Goal: Information Seeking & Learning: Learn about a topic

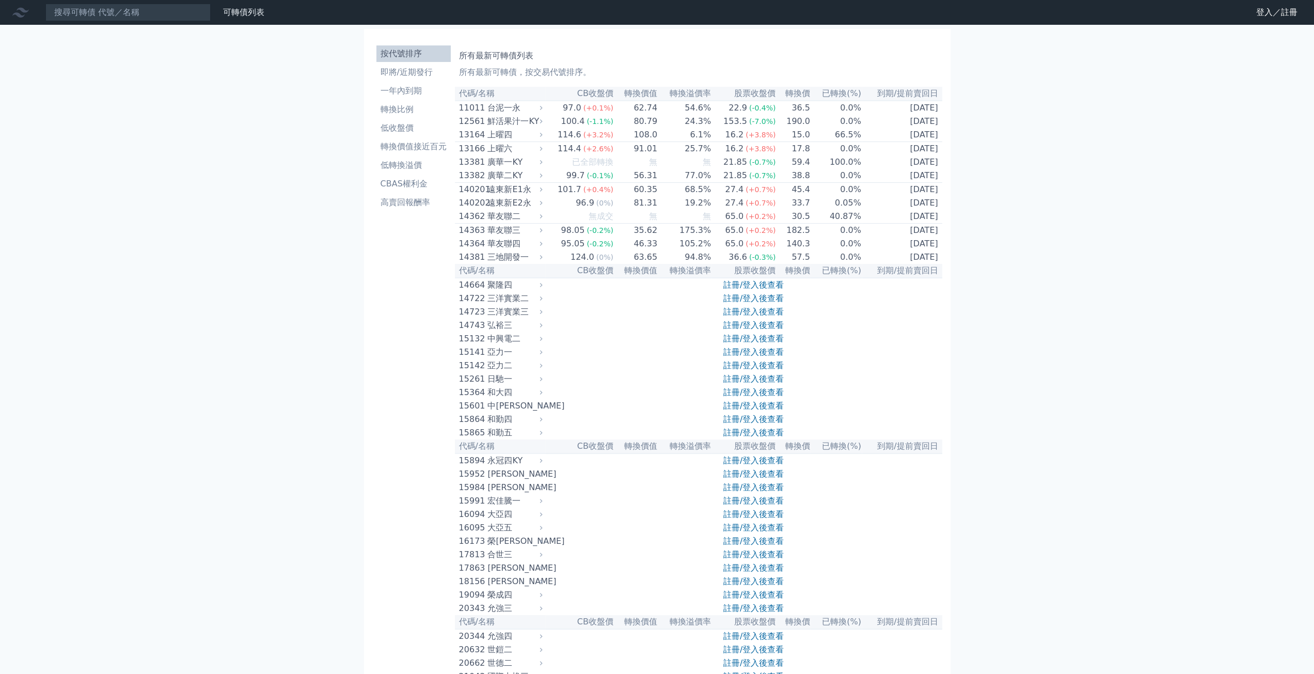
click at [389, 47] on li "按代號排序" at bounding box center [413, 53] width 74 height 12
click at [1256, 14] on link "登入／註冊" at bounding box center [1277, 12] width 58 height 17
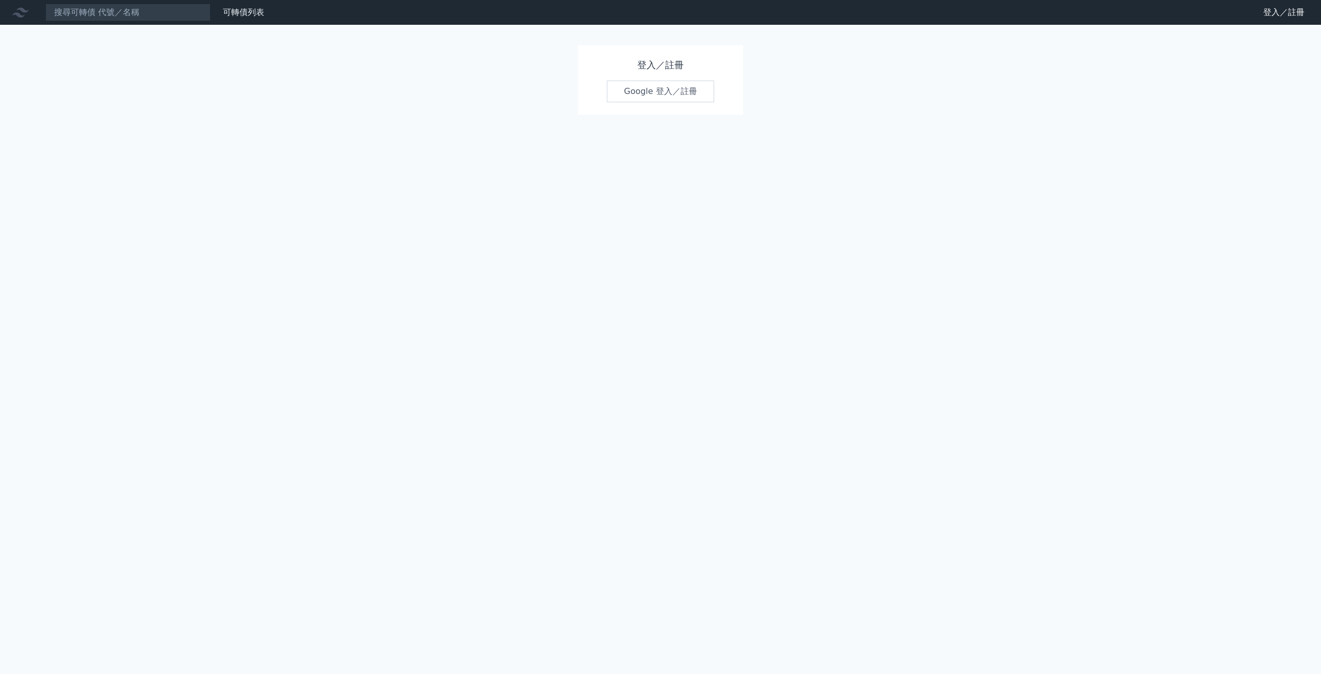
click at [664, 98] on link "Google 登入／註冊" at bounding box center [660, 92] width 107 height 22
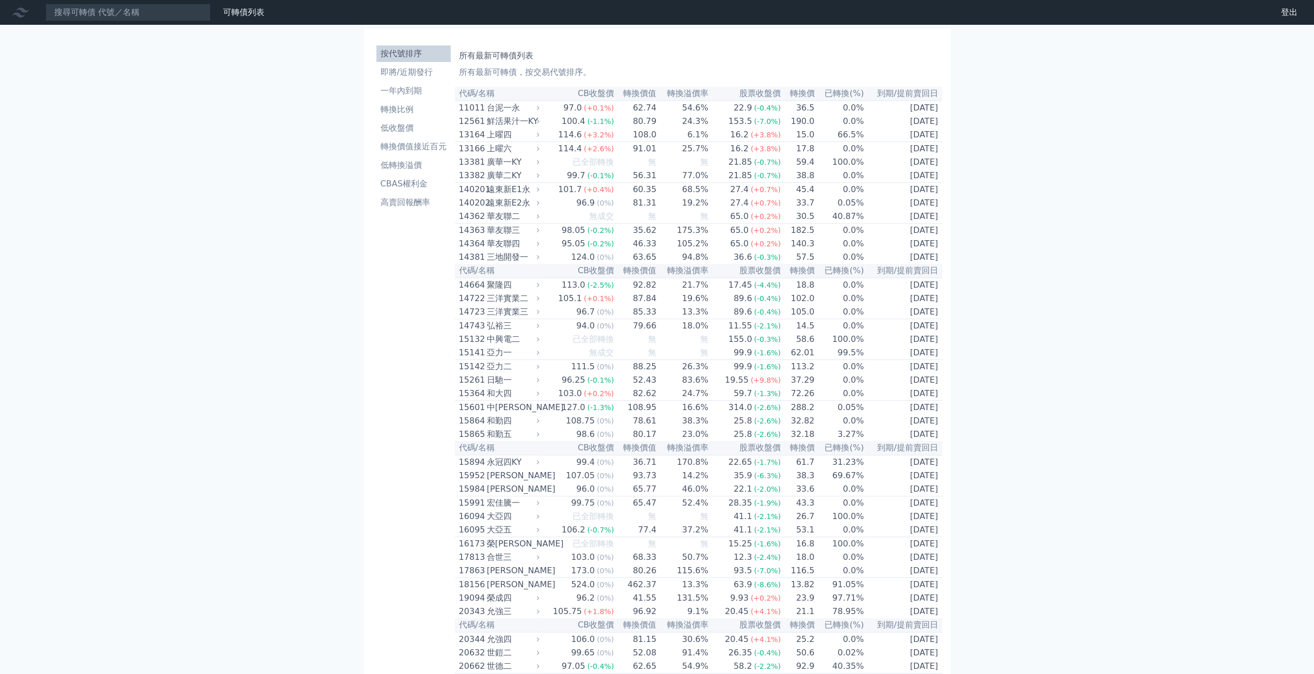
click at [428, 48] on li "按代號排序" at bounding box center [413, 53] width 74 height 12
click at [428, 49] on li "按代號排序" at bounding box center [413, 53] width 74 height 12
click at [421, 55] on li "按代號排序" at bounding box center [413, 53] width 74 height 12
click at [401, 55] on li "按代號排序" at bounding box center [413, 53] width 74 height 12
click at [176, 14] on input at bounding box center [127, 13] width 165 height 18
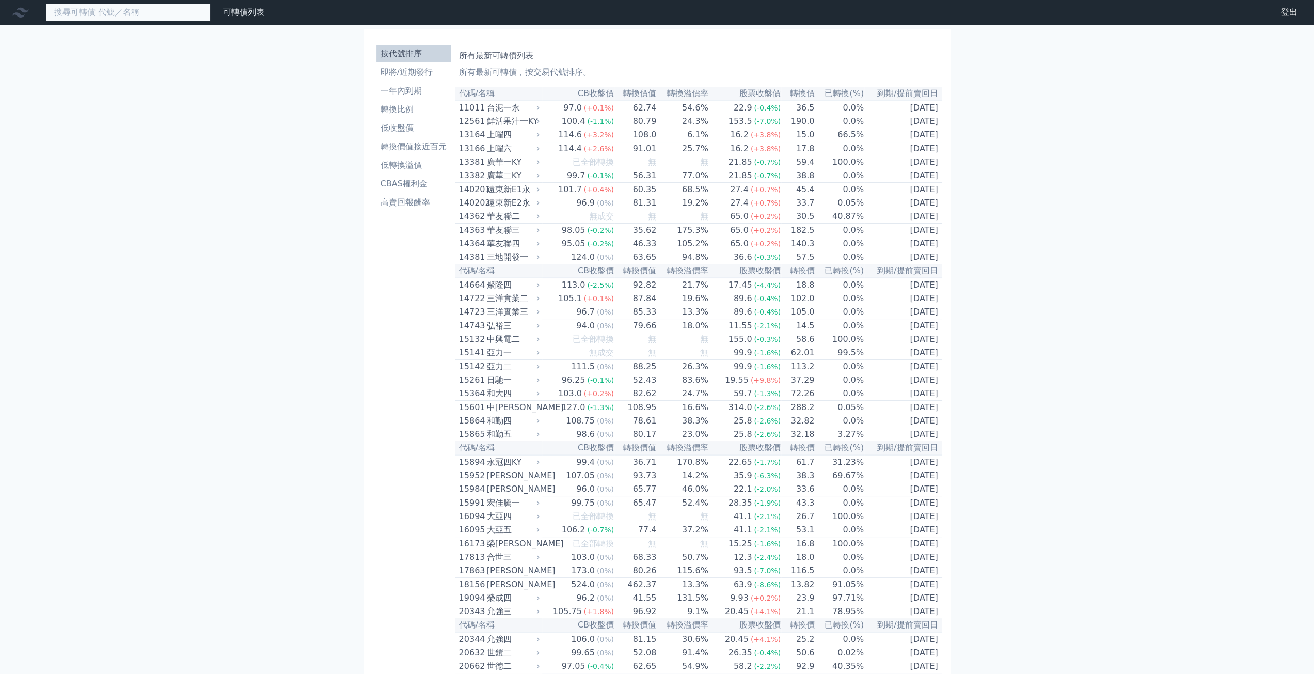
click at [176, 14] on input at bounding box center [127, 13] width 165 height 18
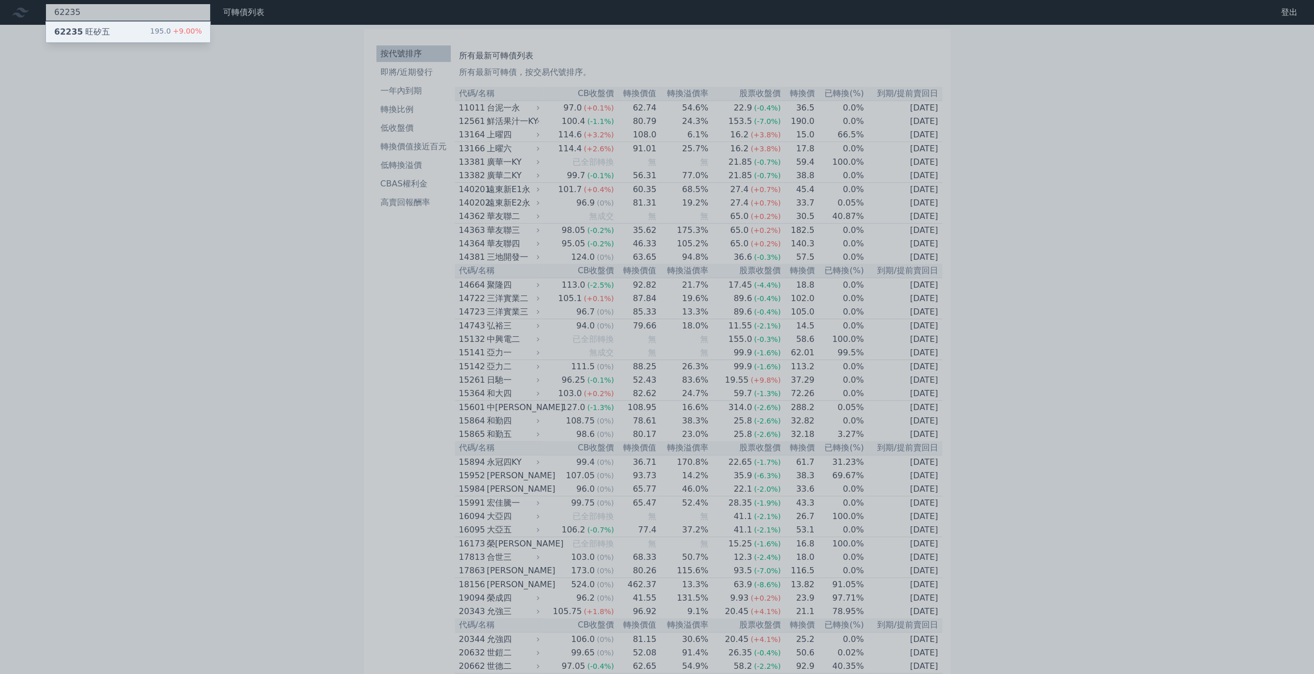
type input "62235"
click at [170, 26] on div "195.0 +9.00%" at bounding box center [176, 32] width 52 height 12
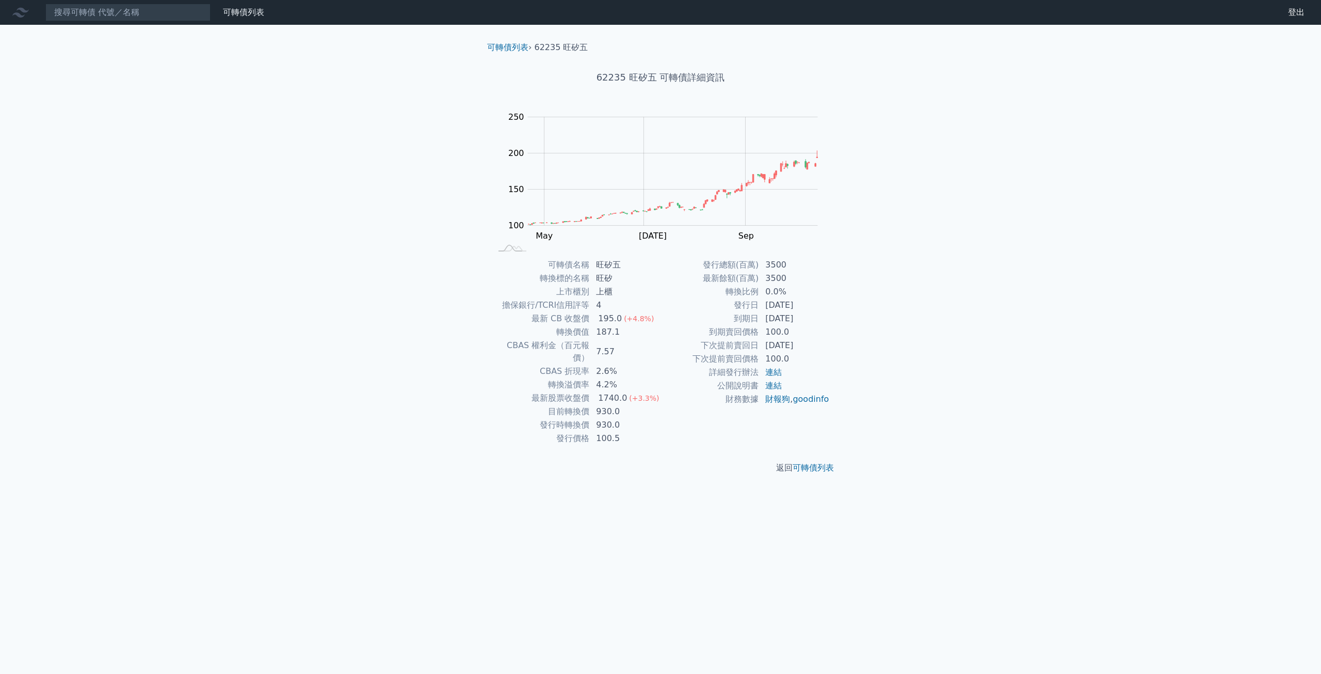
drag, startPoint x: 133, startPoint y: 1, endPoint x: 134, endPoint y: 6, distance: 5.3
click at [133, 1] on nav "可轉債列表 財務數據 可轉債列表 財務數據 登出 登出" at bounding box center [660, 12] width 1321 height 25
click at [134, 6] on input at bounding box center [127, 13] width 165 height 18
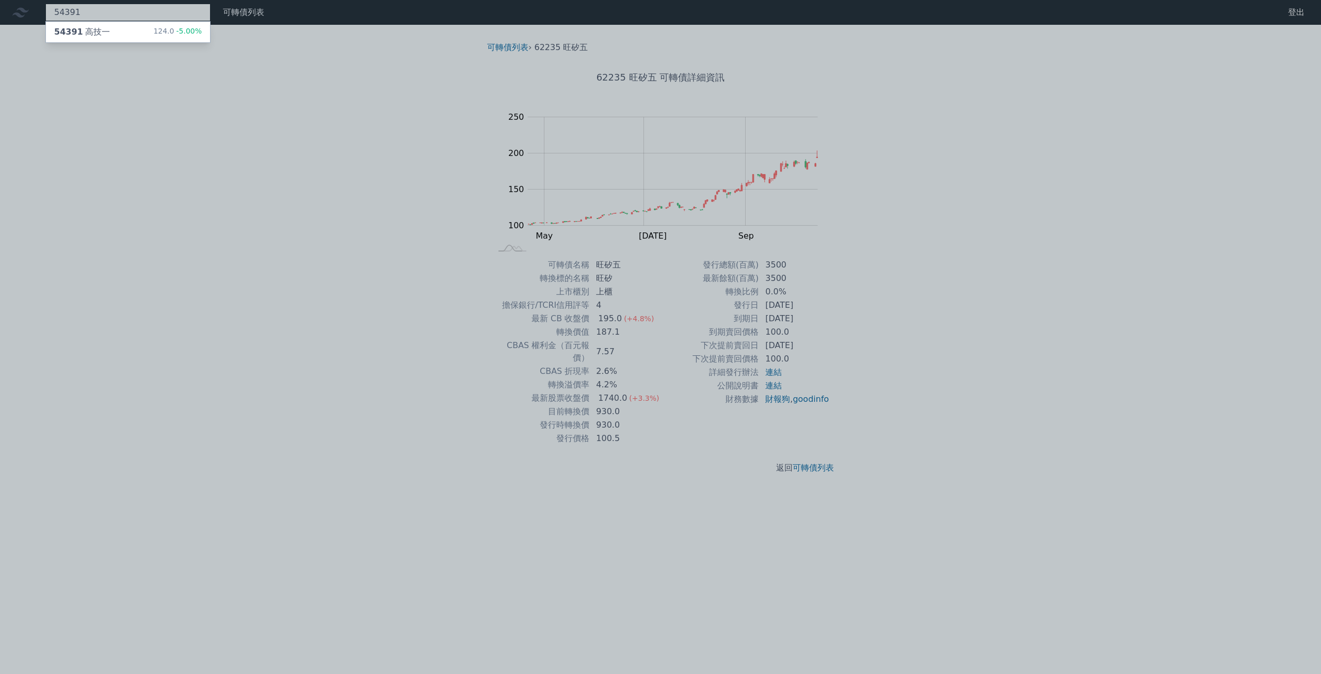
type input "54391"
click at [141, 36] on div "54391 高技一 124.0 -5.00%" at bounding box center [128, 32] width 164 height 21
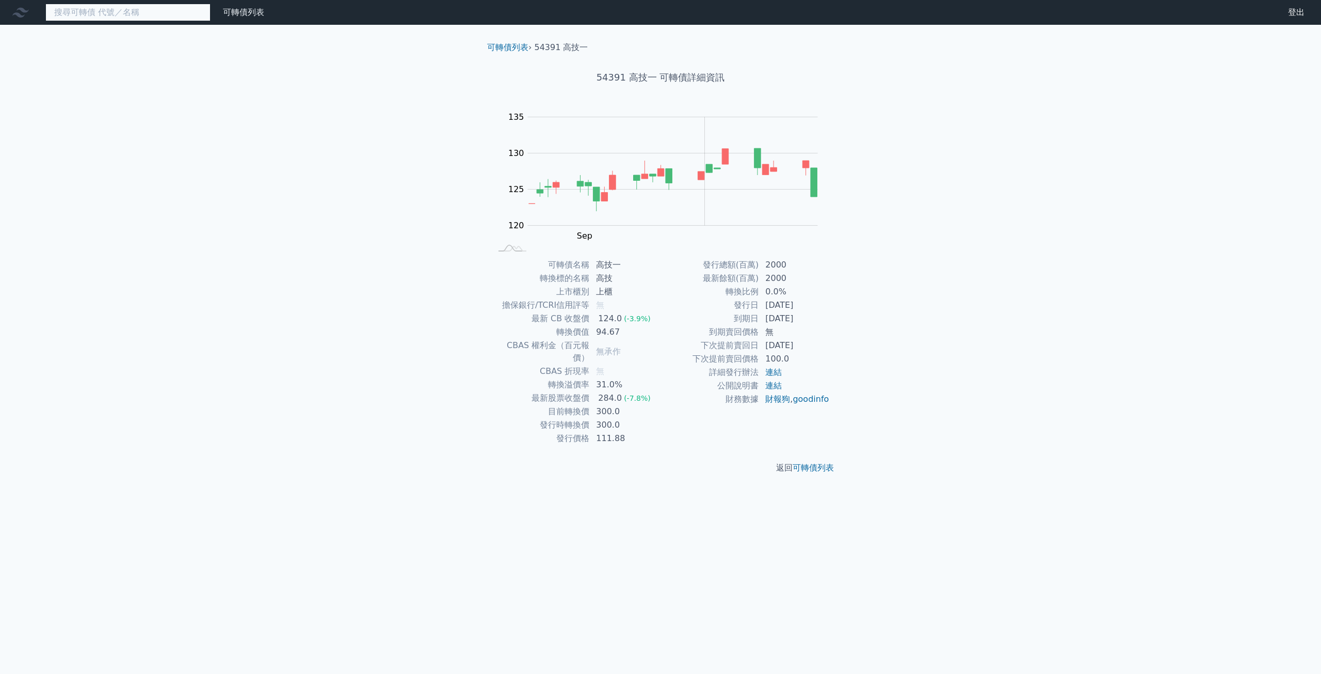
click at [155, 17] on input at bounding box center [127, 13] width 165 height 18
click at [777, 383] on link "連結" at bounding box center [774, 385] width 17 height 10
click at [599, 270] on td "高技一" at bounding box center [625, 264] width 71 height 13
drag, startPoint x: 595, startPoint y: 273, endPoint x: 613, endPoint y: 276, distance: 18.3
click at [613, 276] on td "高技" at bounding box center [625, 278] width 71 height 13
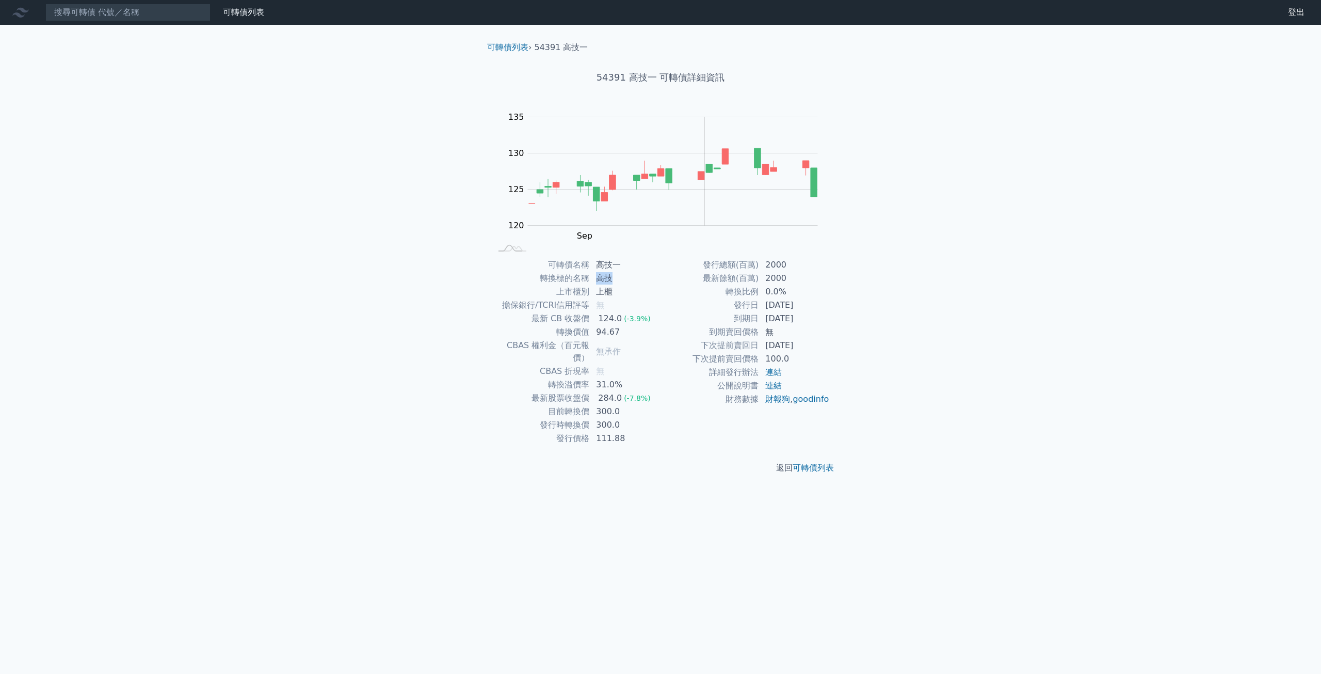
copy td "高技"
